Goal: Task Accomplishment & Management: Manage account settings

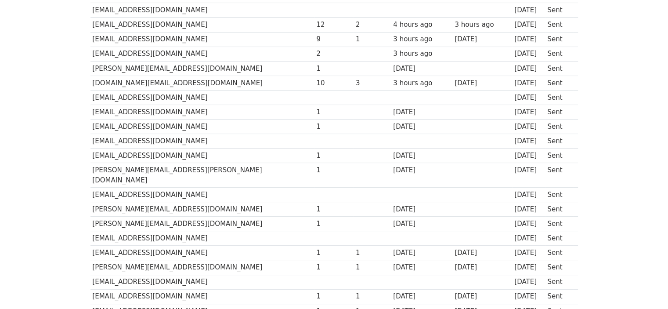
scroll to position [176, 0]
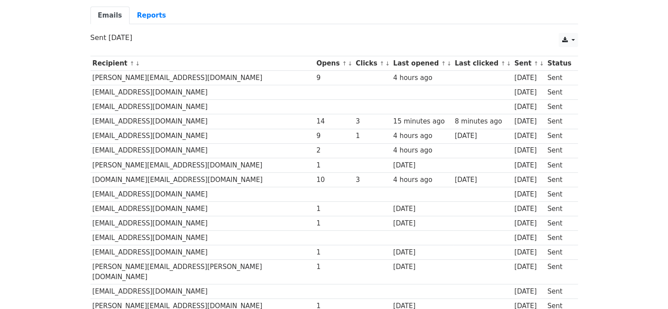
scroll to position [88, 0]
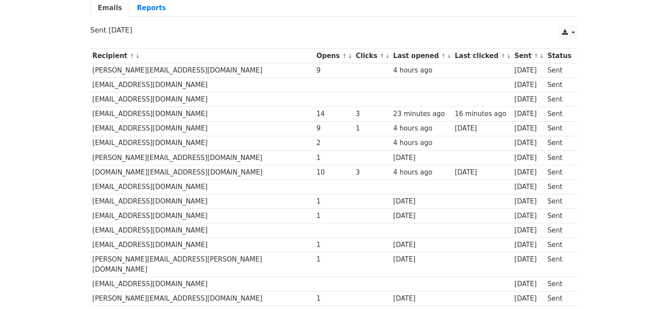
scroll to position [83, 0]
